Goal: Transaction & Acquisition: Subscribe to service/newsletter

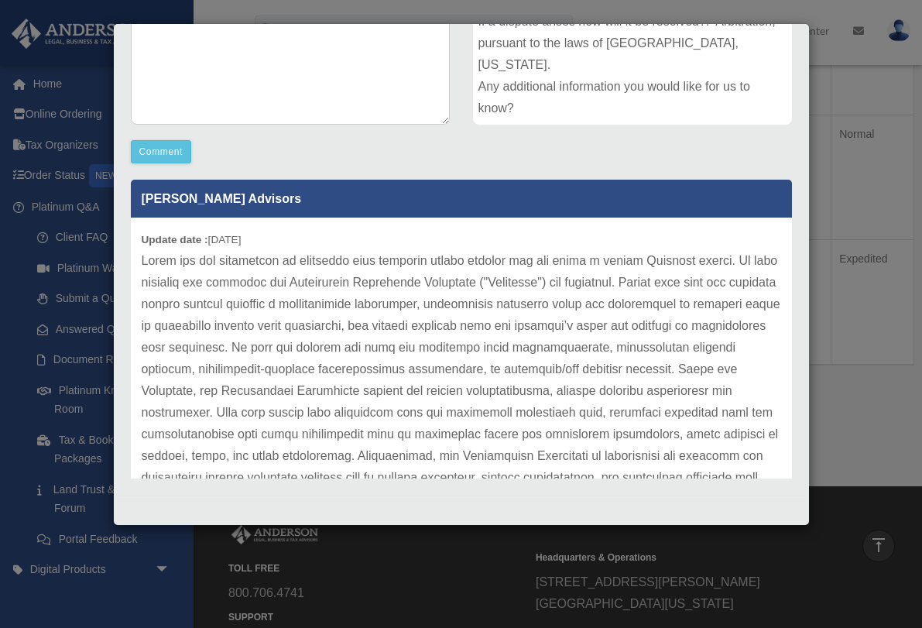
click at [844, 342] on div "Case Detail × Platinum Document Review 07/24/2025 15:42 Case Number 01054371 Cr…" at bounding box center [461, 314] width 922 height 628
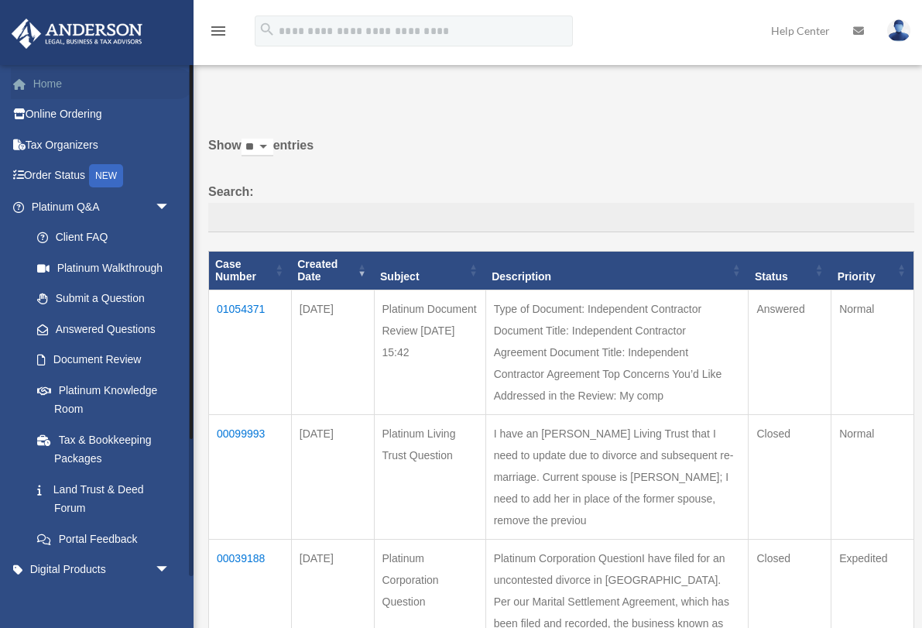
click at [63, 83] on link "Home" at bounding box center [102, 83] width 183 height 31
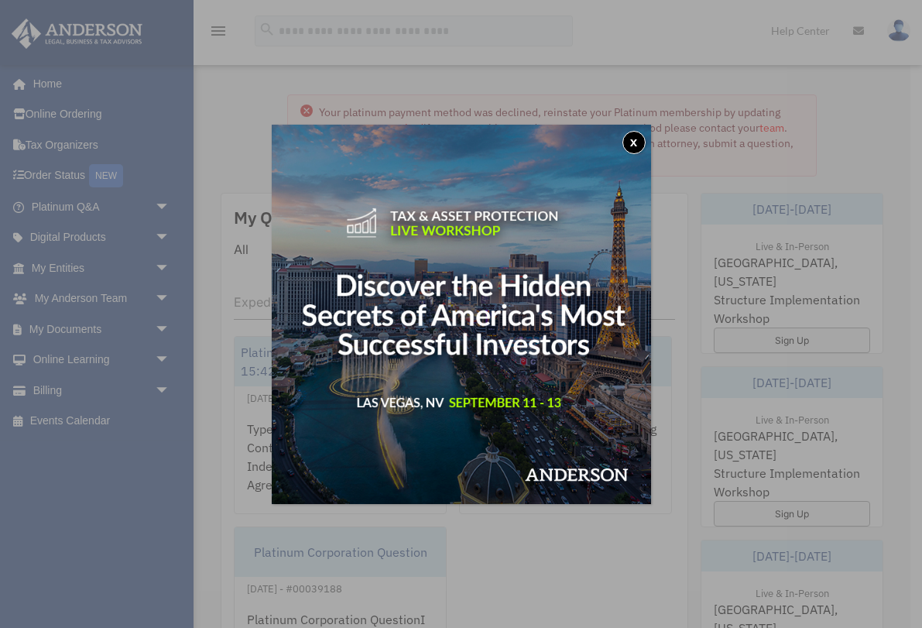
click at [636, 139] on button "x" at bounding box center [633, 142] width 23 height 23
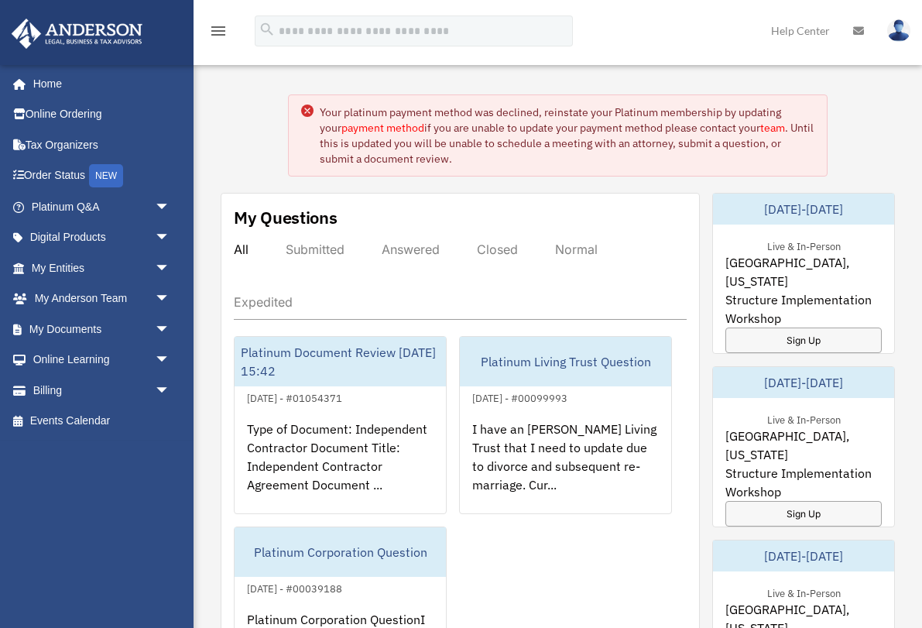
click at [358, 122] on link "payment method" at bounding box center [382, 128] width 83 height 14
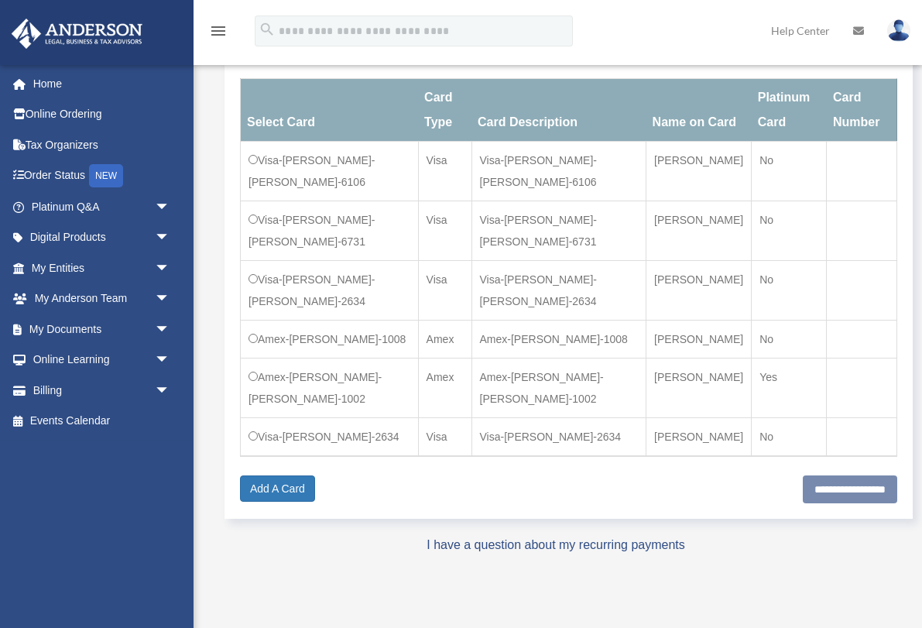
scroll to position [248, 0]
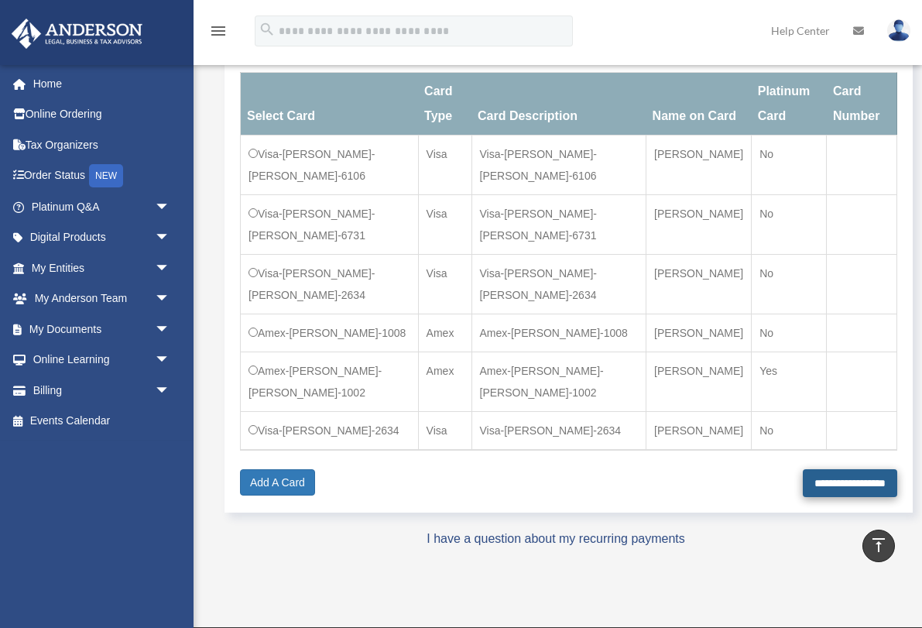
click at [803, 497] on input "**********" at bounding box center [850, 483] width 94 height 28
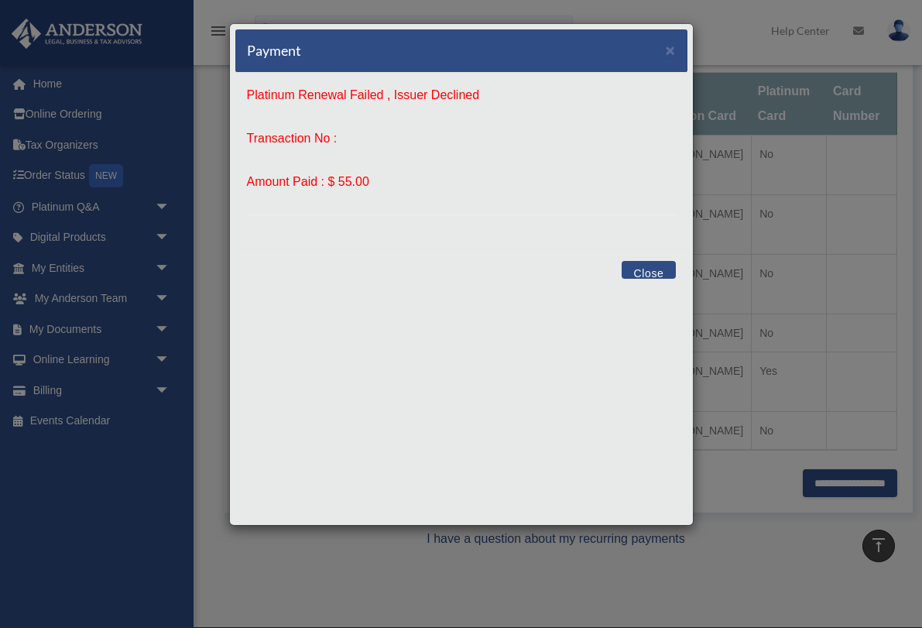
click at [661, 274] on button "Close" at bounding box center [647, 270] width 53 height 18
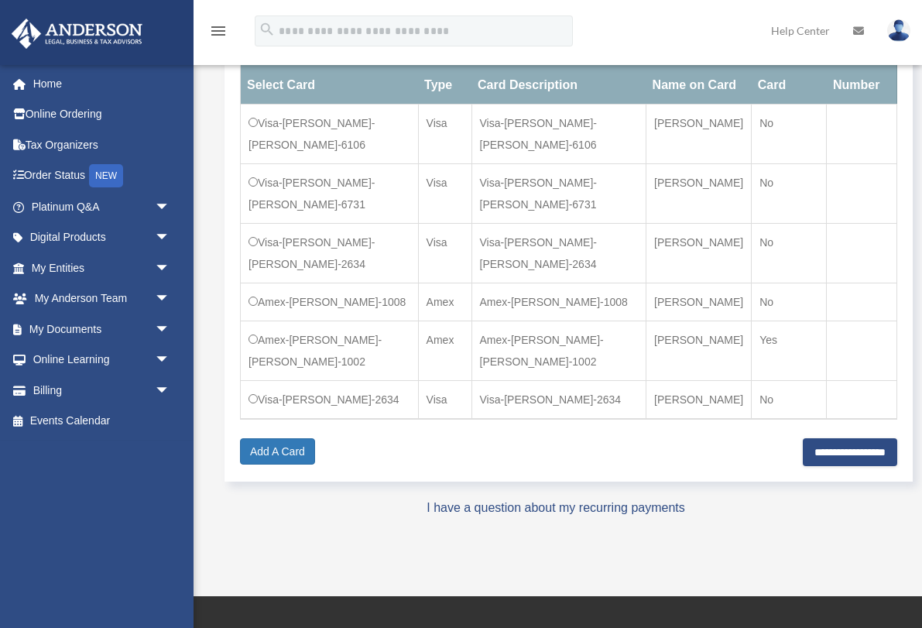
scroll to position [290, 0]
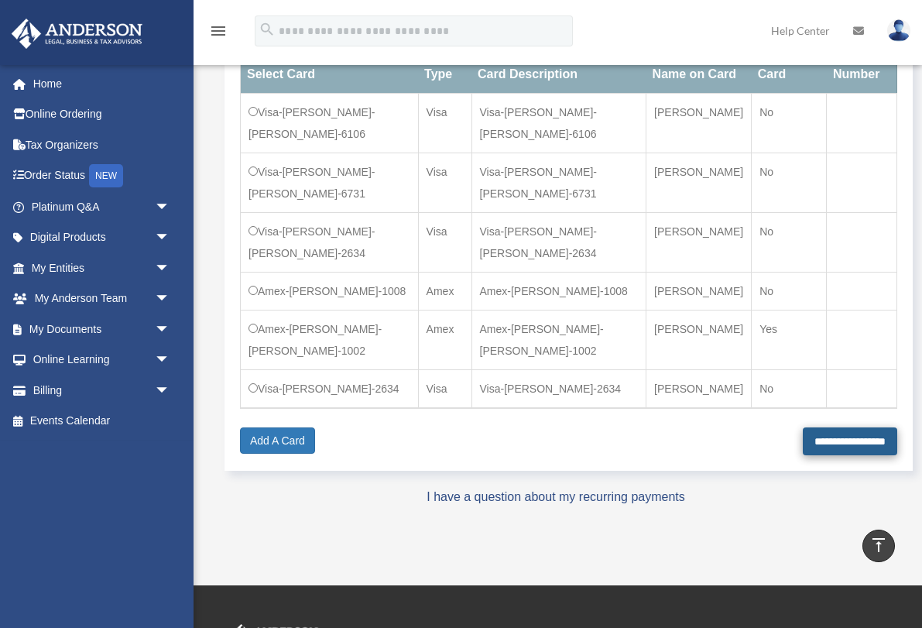
click at [803, 455] on input "**********" at bounding box center [850, 441] width 94 height 28
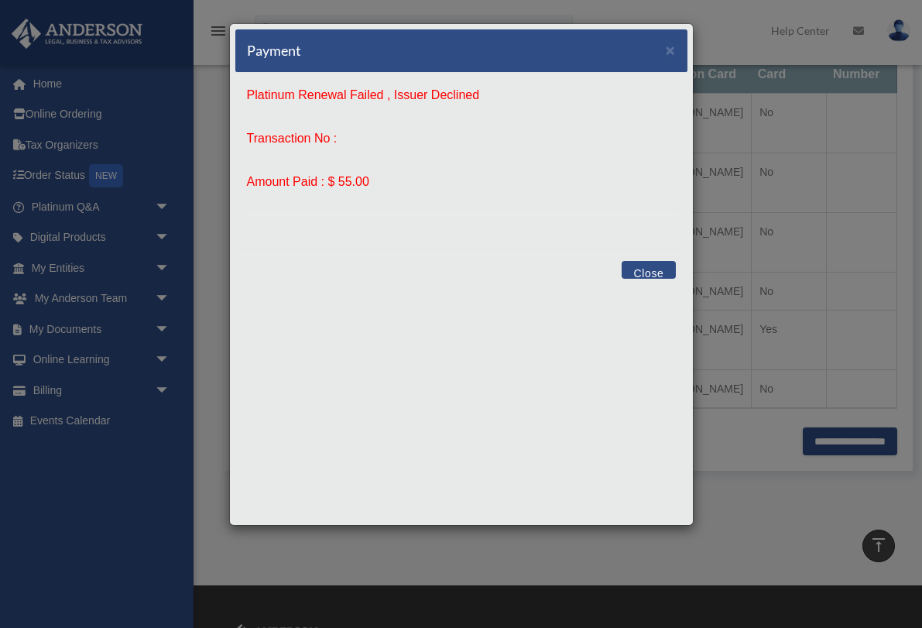
click at [642, 275] on button "Close" at bounding box center [647, 270] width 53 height 18
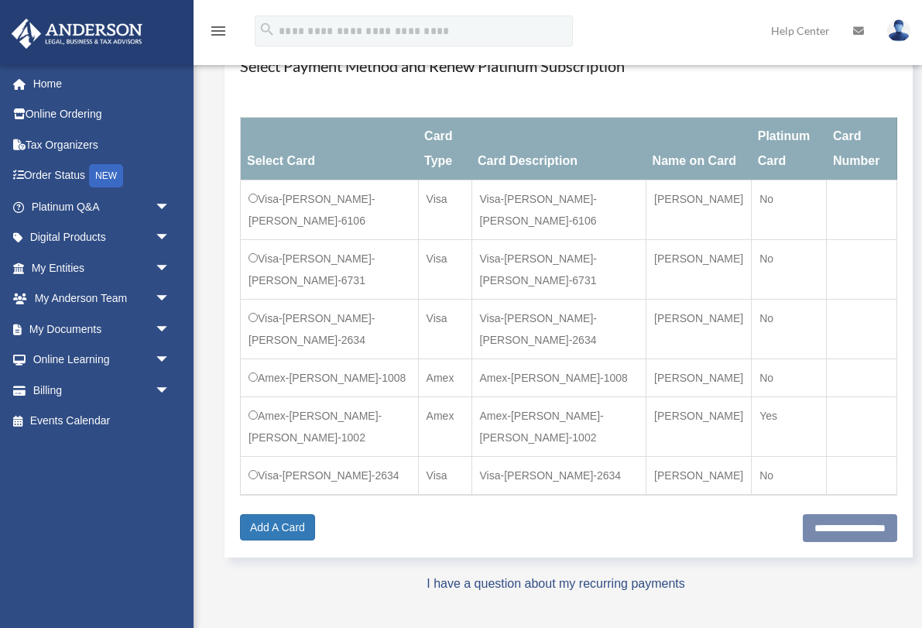
scroll to position [224, 0]
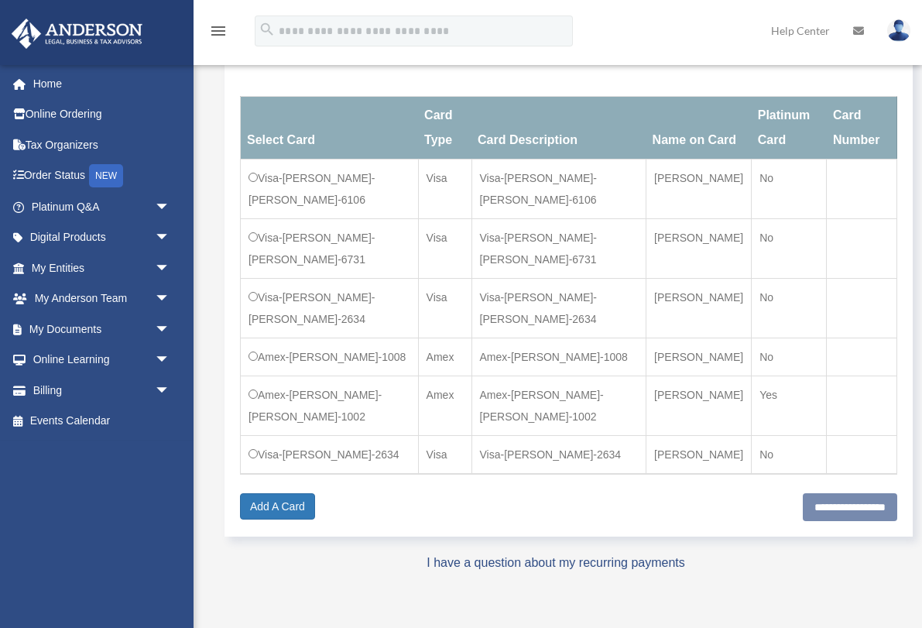
click at [351, 296] on td "Visa-Juanzen K.-Deloney, Jr.-2634" at bounding box center [330, 309] width 178 height 60
click at [803, 521] on input "**********" at bounding box center [850, 507] width 94 height 28
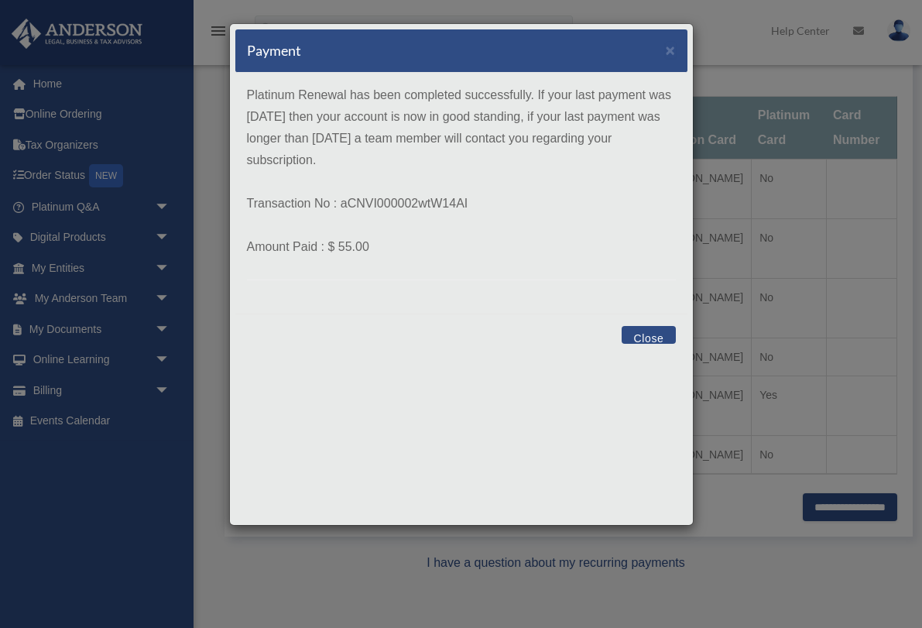
click at [647, 330] on button "Close" at bounding box center [647, 335] width 53 height 18
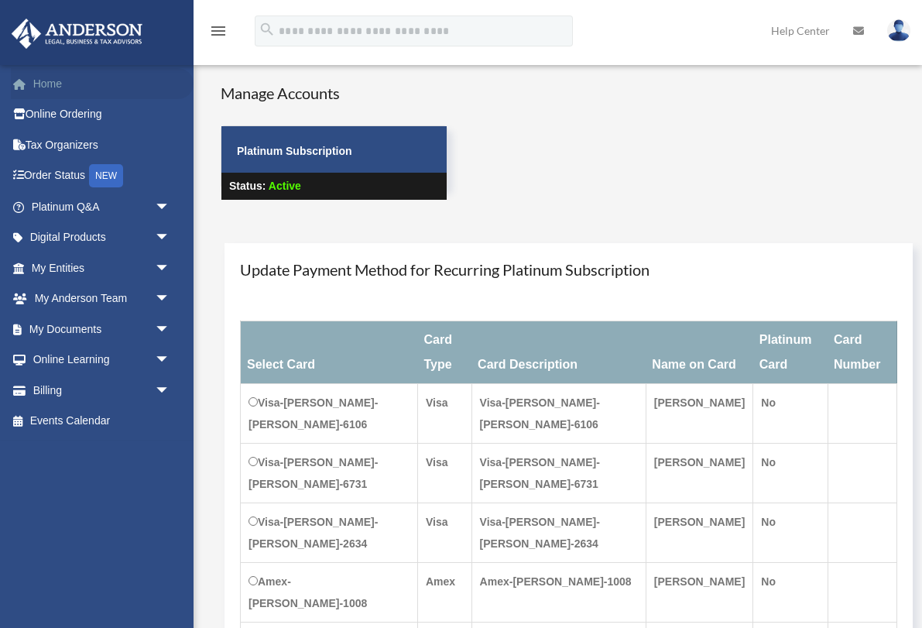
click at [57, 87] on link "Home" at bounding box center [102, 83] width 183 height 31
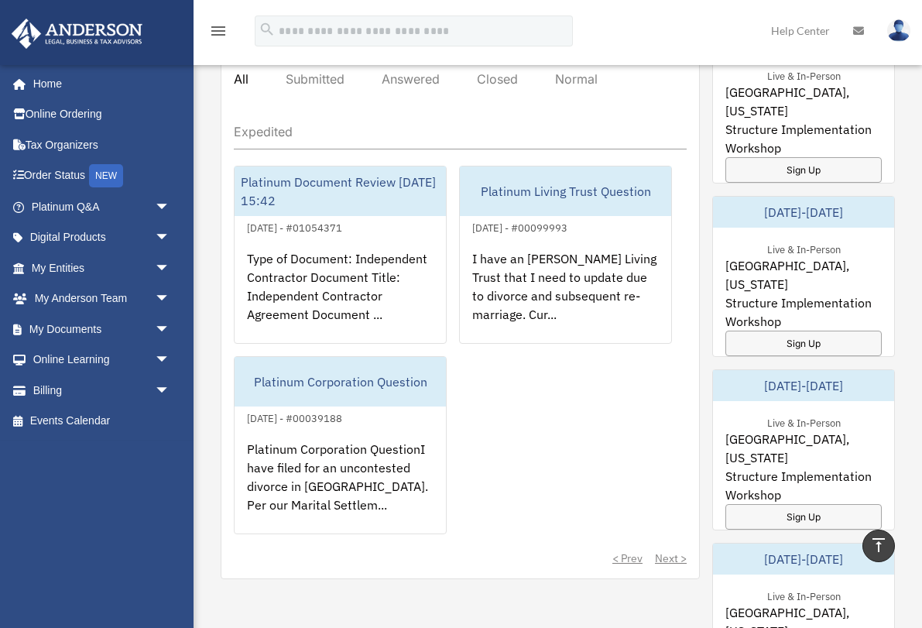
scroll to position [922, 0]
